Goal: Task Accomplishment & Management: Manage account settings

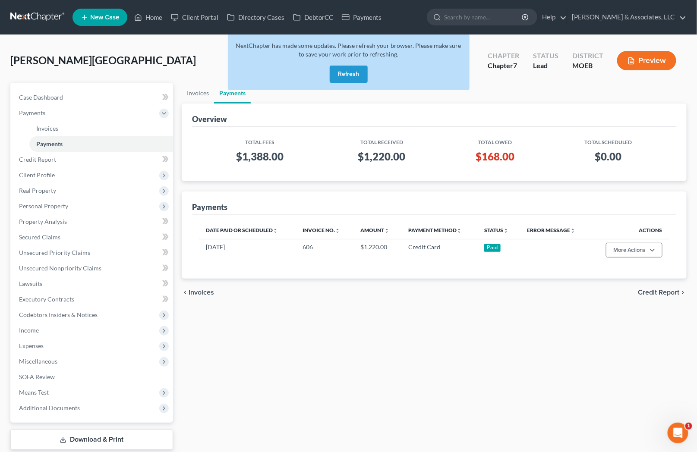
click at [353, 69] on button "Refresh" at bounding box center [349, 74] width 38 height 17
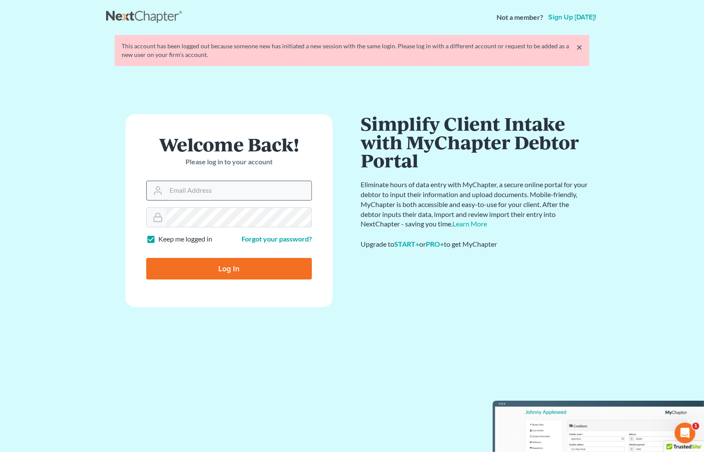
click at [210, 183] on input "Email Address" at bounding box center [238, 190] width 145 height 19
type input "[PERSON_NAME][EMAIL_ADDRESS][DOMAIN_NAME]"
click at [146, 258] on input "Log In" at bounding box center [229, 269] width 166 height 22
type input "Thinking..."
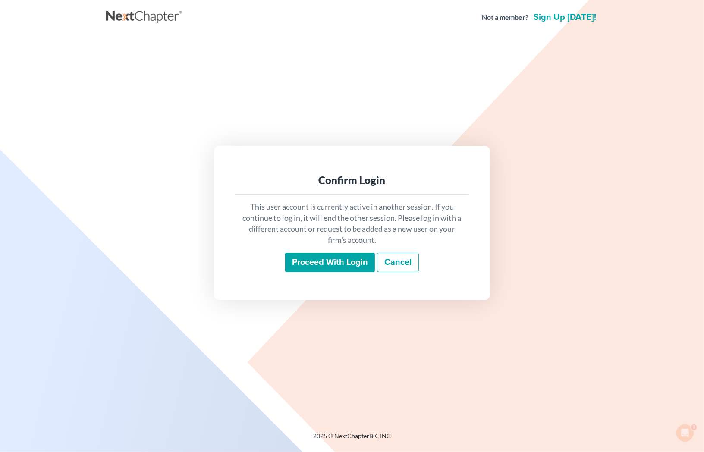
click at [329, 260] on input "Proceed with login" at bounding box center [330, 263] width 90 height 20
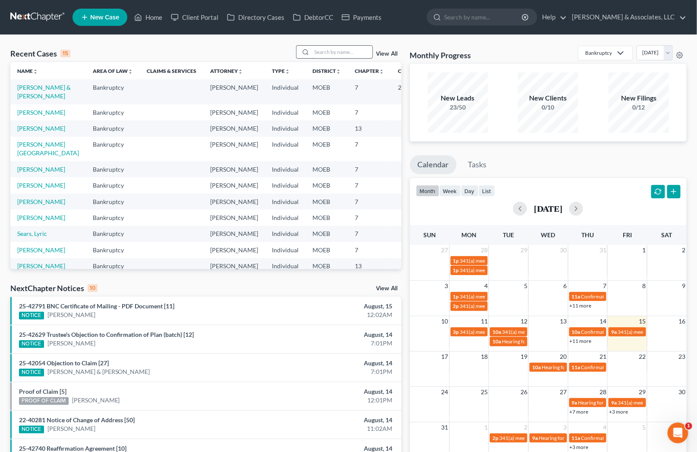
click at [324, 55] on input "search" at bounding box center [342, 52] width 60 height 13
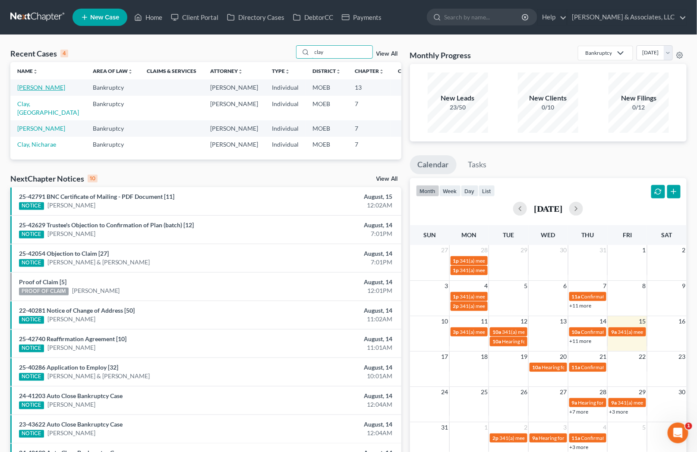
type input "clay"
drag, startPoint x: 32, startPoint y: 91, endPoint x: 35, endPoint y: 85, distance: 6.6
click at [32, 91] on link "Clay, Tiffany" at bounding box center [41, 87] width 48 height 7
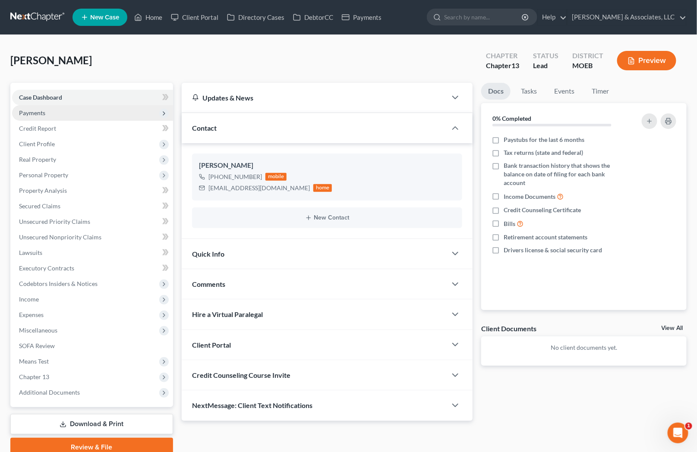
click at [44, 109] on span "Payments" at bounding box center [32, 112] width 26 height 7
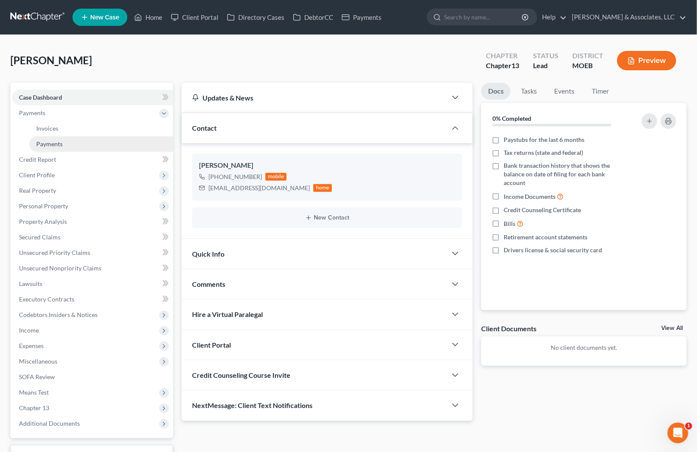
click at [54, 140] on span "Payments" at bounding box center [49, 143] width 26 height 7
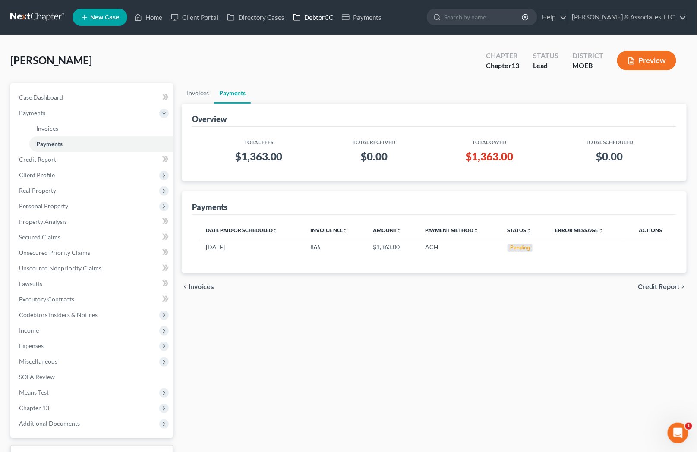
click at [303, 12] on link "DebtorCC" at bounding box center [313, 17] width 49 height 16
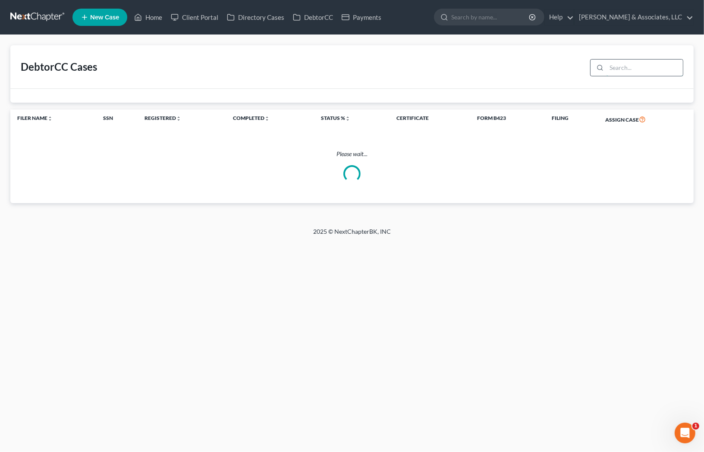
drag, startPoint x: 624, startPoint y: 68, endPoint x: 629, endPoint y: 66, distance: 5.2
click at [624, 68] on input "search" at bounding box center [645, 68] width 76 height 16
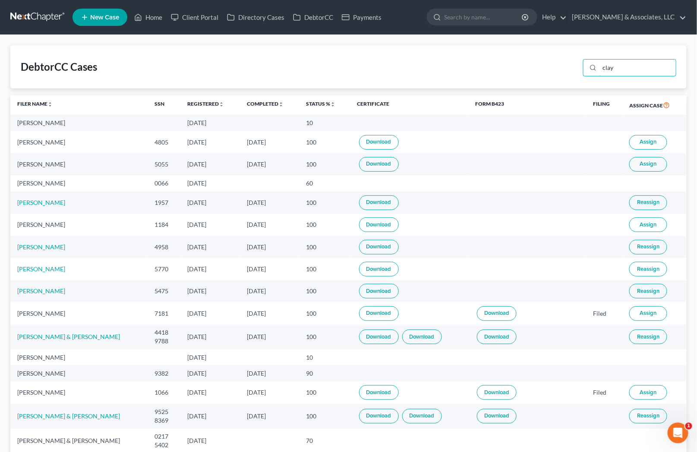
type input "clay"
click at [649, 144] on span "Assign" at bounding box center [648, 142] width 17 height 7
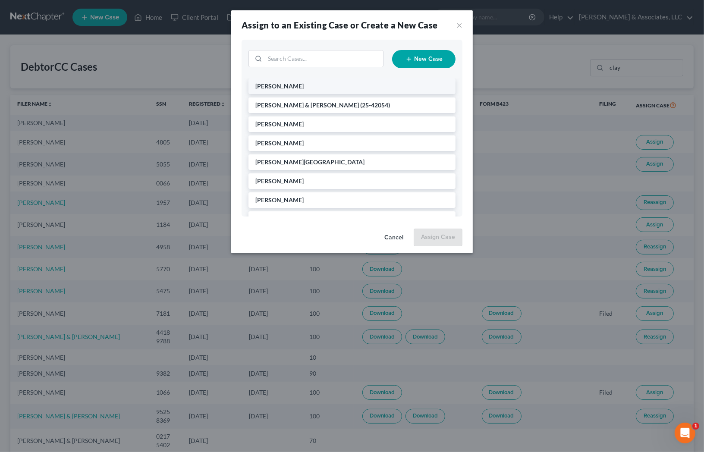
click at [317, 88] on li "Clay, Tiffany" at bounding box center [352, 87] width 207 height 16
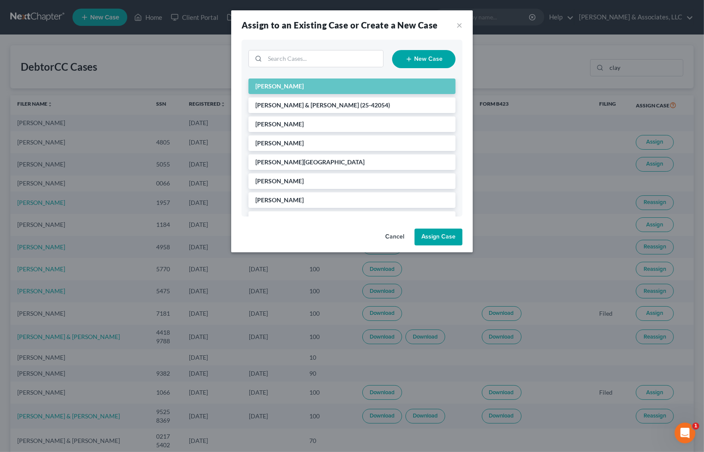
click at [445, 238] on button "Assign Case" at bounding box center [439, 237] width 48 height 17
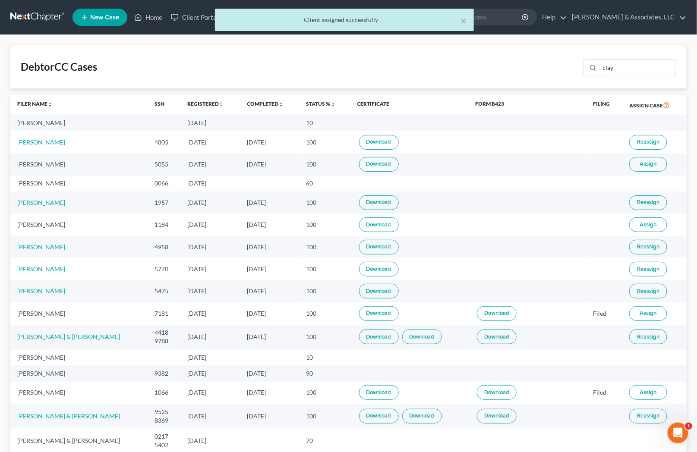
drag, startPoint x: 622, startPoint y: 63, endPoint x: 469, endPoint y: 66, distance: 153.2
click at [528, 66] on div "DebtorCC Cases clay" at bounding box center [348, 66] width 676 height 43
click at [153, 18] on div "× Client assigned successfully" at bounding box center [348, 22] width 704 height 27
